Goal: Communication & Community: Ask a question

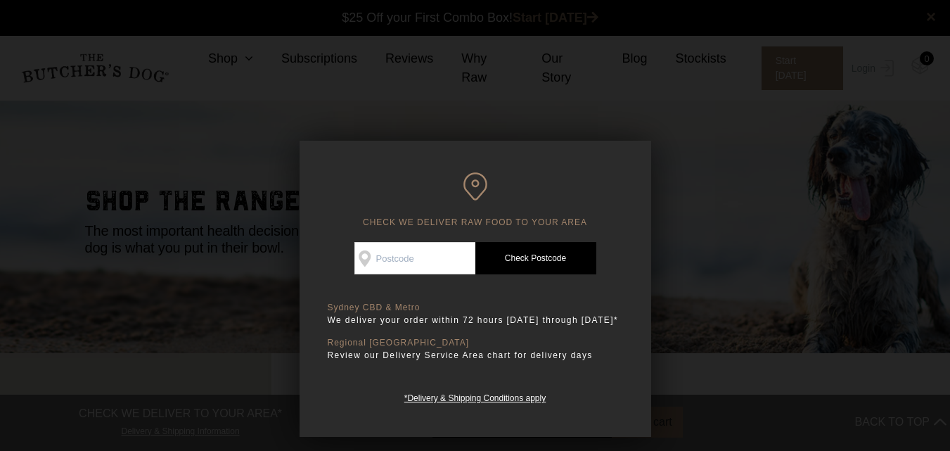
click at [698, 196] on div at bounding box center [475, 225] width 950 height 451
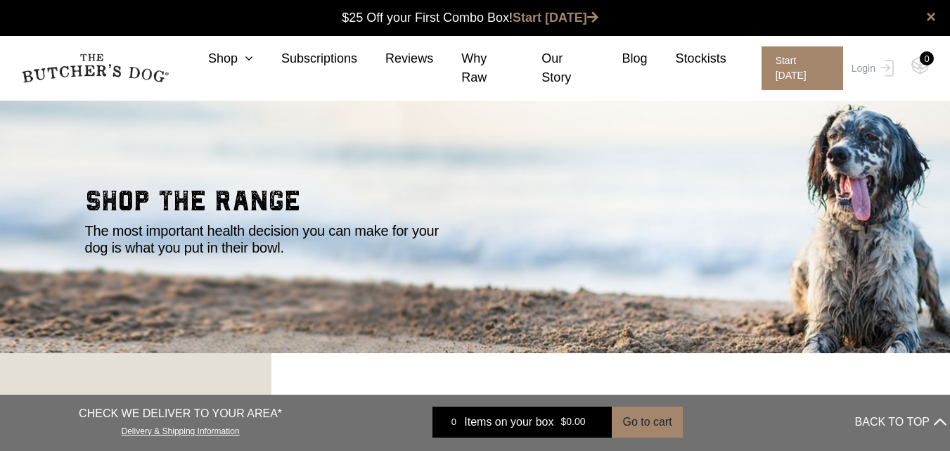
click at [698, 198] on h2 "shop the range" at bounding box center [475, 204] width 780 height 35
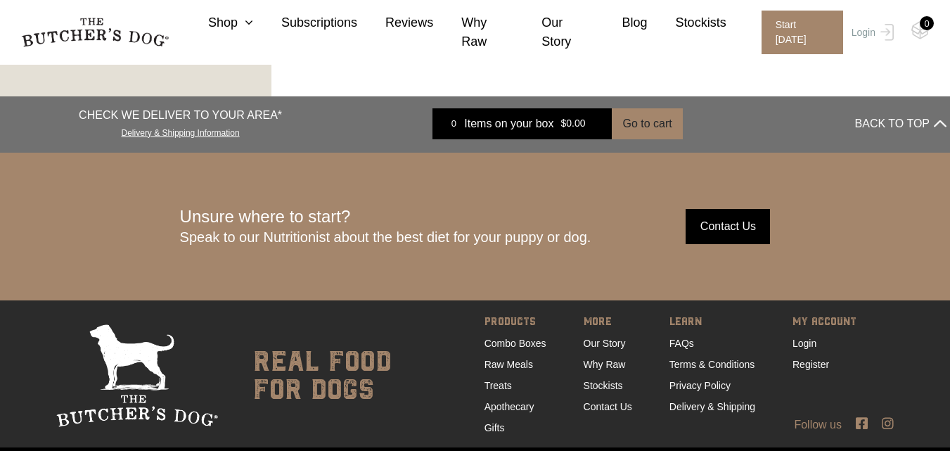
click at [733, 228] on input "Contact Us" at bounding box center [727, 226] width 84 height 35
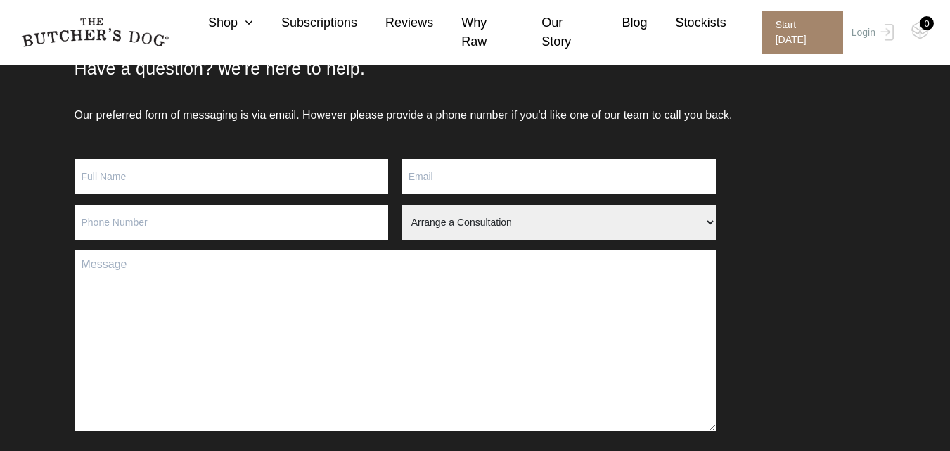
click at [257, 191] on input "Contact form" at bounding box center [232, 176] width 314 height 35
click at [238, 167] on input "Contact form" at bounding box center [232, 176] width 314 height 35
type input "Adom Rob"
type input "8887900345"
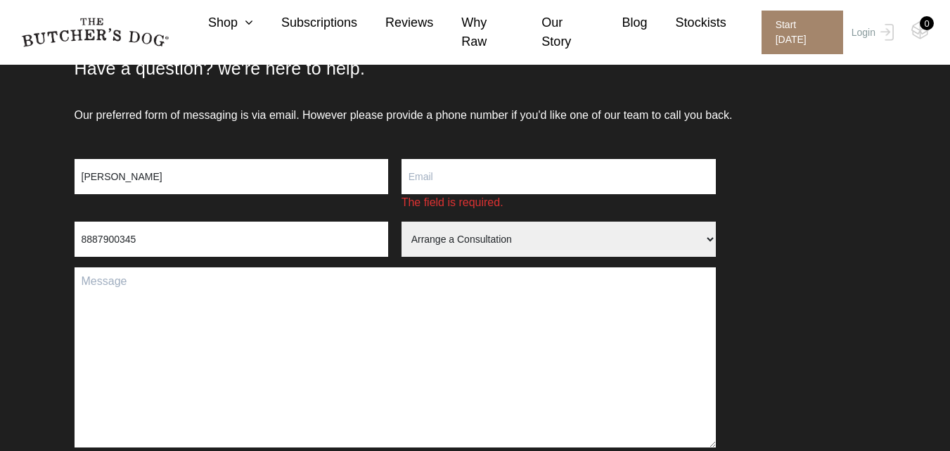
drag, startPoint x: 456, startPoint y: 167, endPoint x: 411, endPoint y: 231, distance: 79.2
click at [456, 167] on input "Contact form" at bounding box center [558, 176] width 314 height 35
paste input "jeff58@winfytech.com"
type input "jeff58@winfytech.com"
click at [462, 241] on div "8887900345 Arrange a Consultation Become a Stockist Order Query Stock Enquiry" at bounding box center [395, 244] width 641 height 46
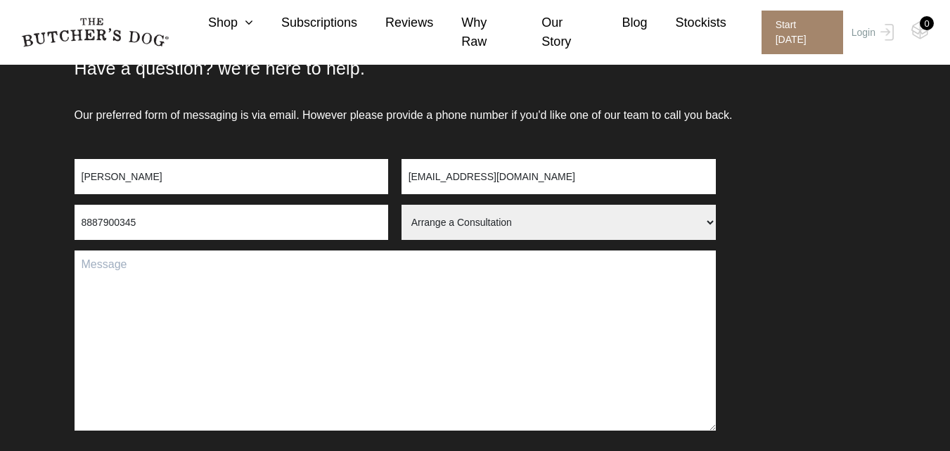
click at [401, 205] on select "Arrange a Consultation Become a Stockist Order Query Stock Enquiry" at bounding box center [558, 222] width 314 height 35
click at [269, 316] on textarea "Contact form" at bounding box center [395, 340] width 641 height 180
paste textarea "Hello, would you like grow Shopify Store traffic, sales & conversions? Start Fr…"
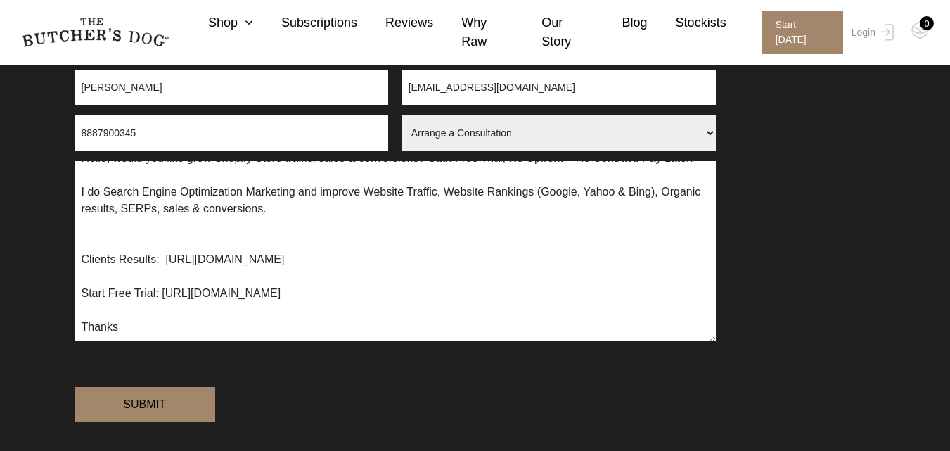
scroll to position [281, 0]
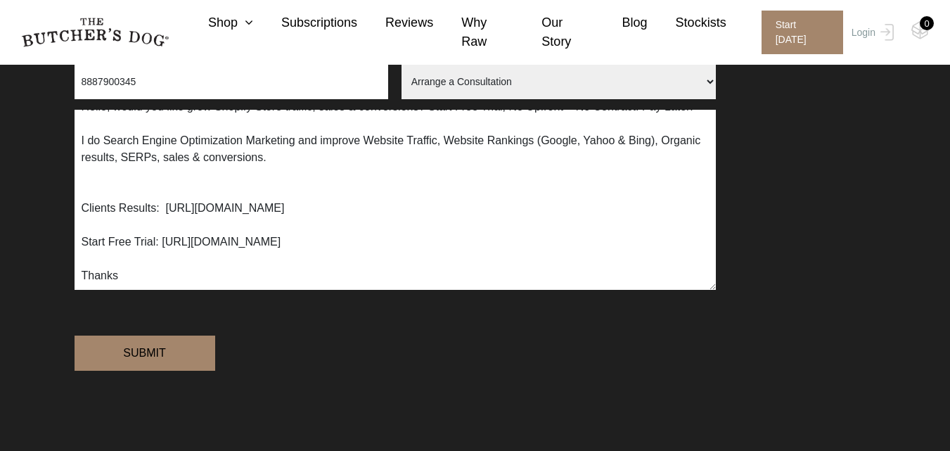
type textarea "Hello, would you like grow Shopify Store traffic, sales & conversions? Start Fr…"
click at [147, 371] on input "Submit" at bounding box center [145, 352] width 141 height 35
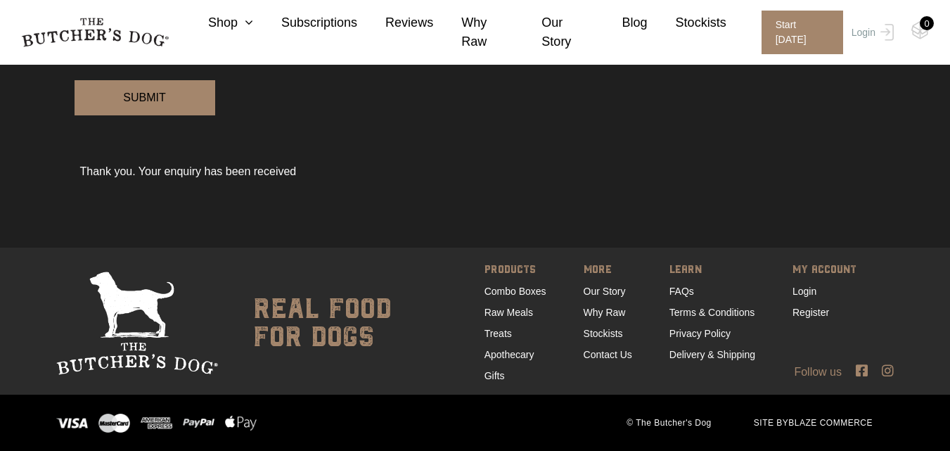
scroll to position [562, 0]
